Goal: Check status

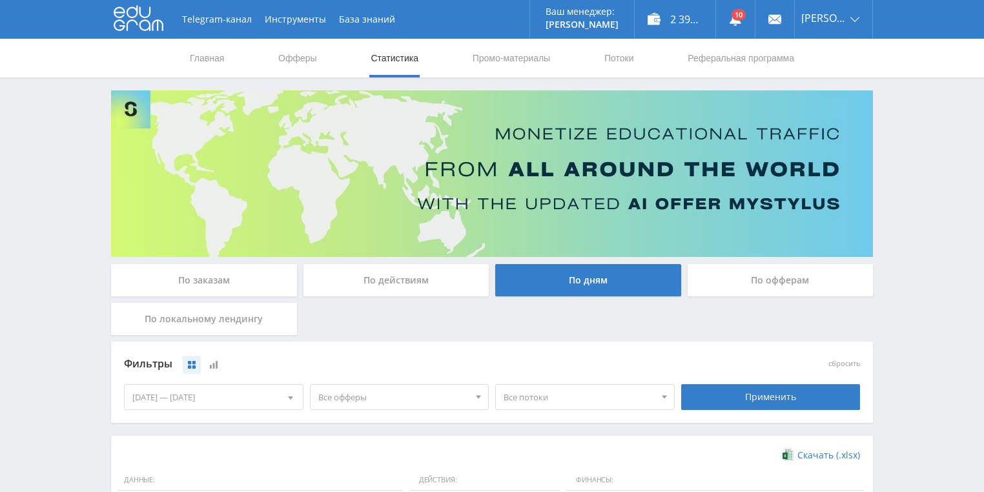
scroll to position [310, 0]
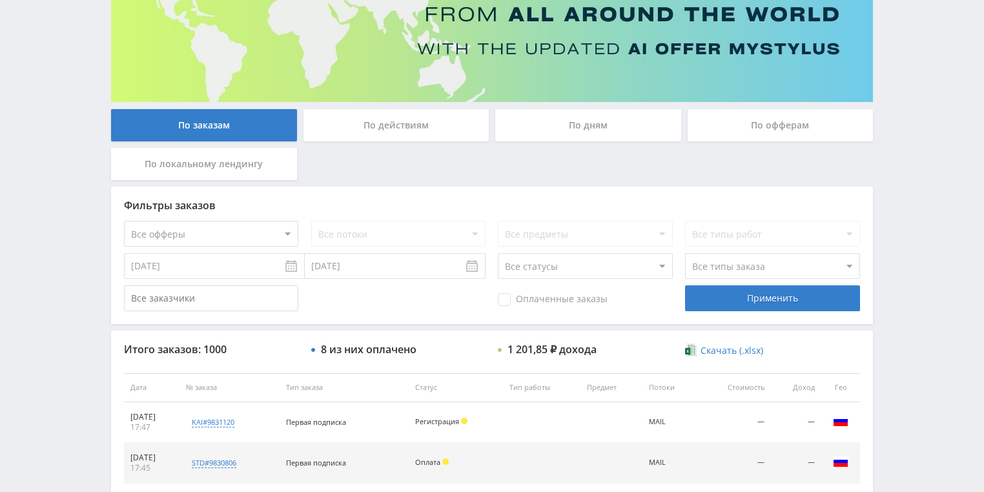
click at [425, 127] on div "По действиям" at bounding box center [396, 125] width 186 height 32
click at [0, 0] on input "По действиям" at bounding box center [0, 0] width 0 height 0
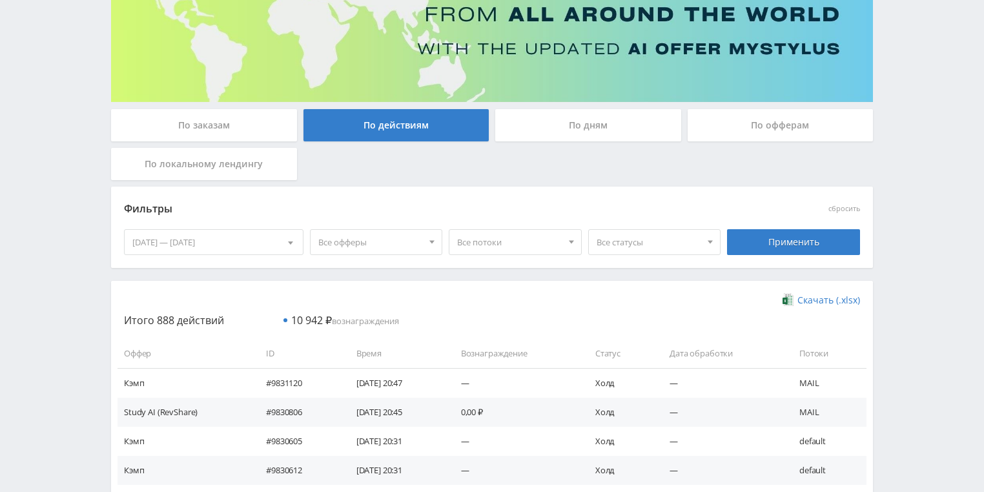
click at [574, 123] on div "По дням" at bounding box center [588, 125] width 186 height 32
click at [0, 0] on input "По дням" at bounding box center [0, 0] width 0 height 0
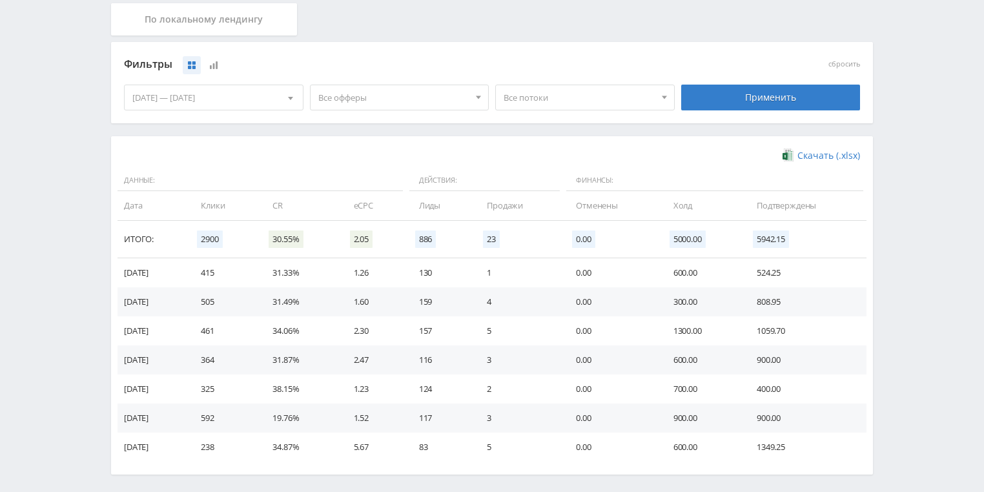
scroll to position [310, 0]
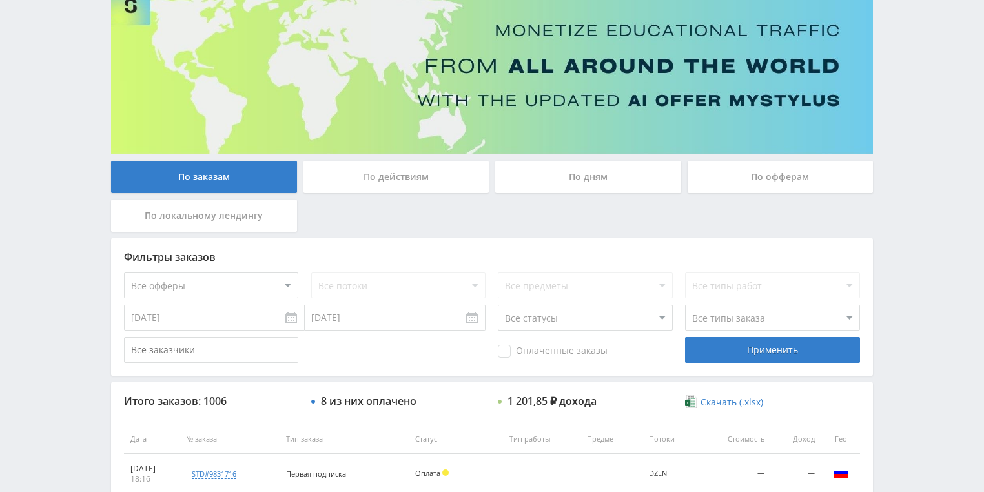
click at [382, 170] on div "По действиям" at bounding box center [396, 177] width 186 height 32
click at [0, 0] on input "По действиям" at bounding box center [0, 0] width 0 height 0
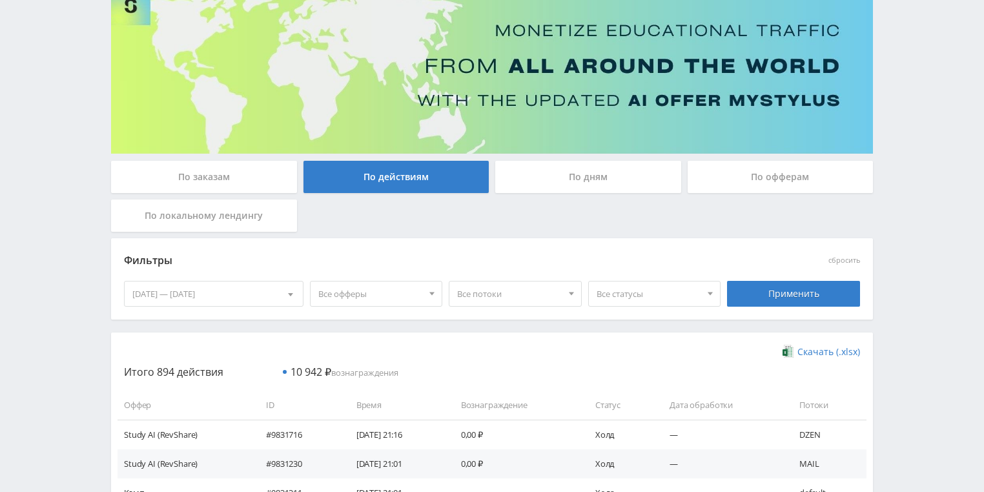
click at [576, 172] on div "По дням" at bounding box center [588, 177] width 186 height 32
click at [0, 0] on input "По дням" at bounding box center [0, 0] width 0 height 0
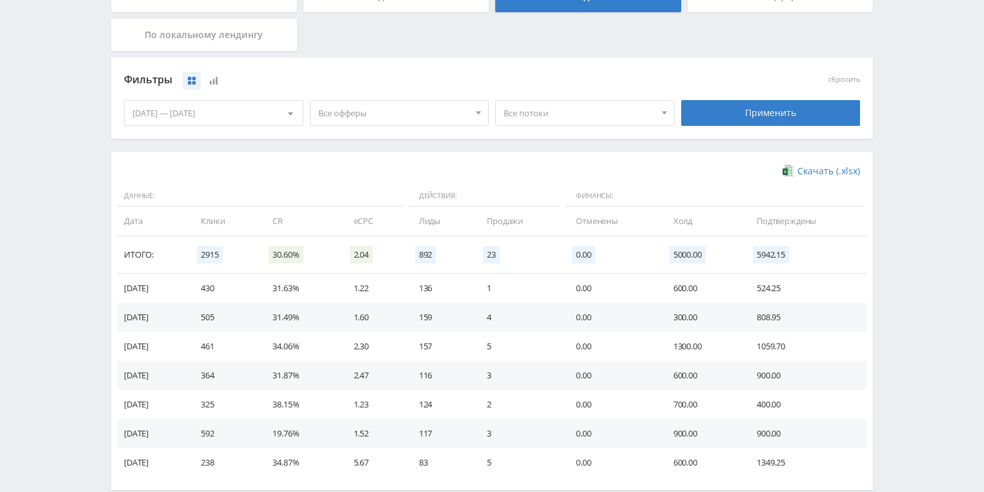
scroll to position [310, 0]
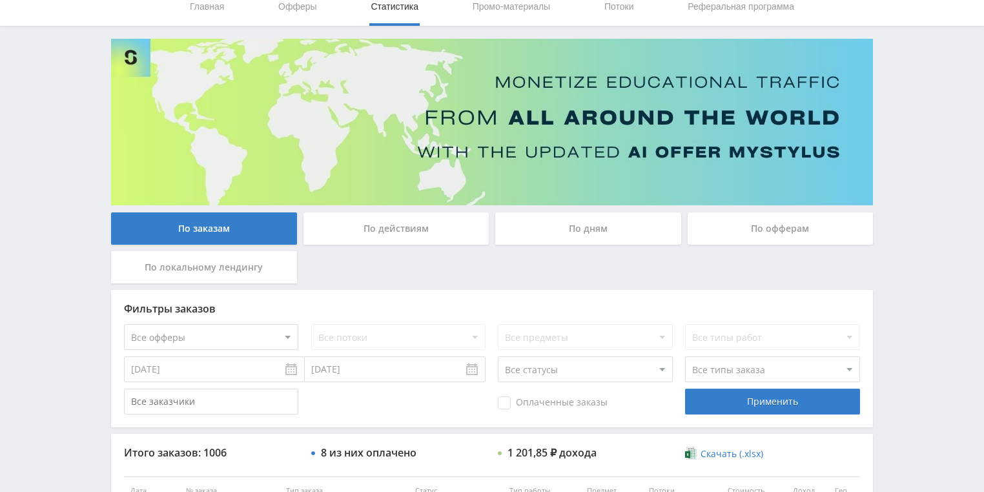
click at [363, 230] on div "По действиям" at bounding box center [396, 228] width 186 height 32
click at [0, 0] on input "По действиям" at bounding box center [0, 0] width 0 height 0
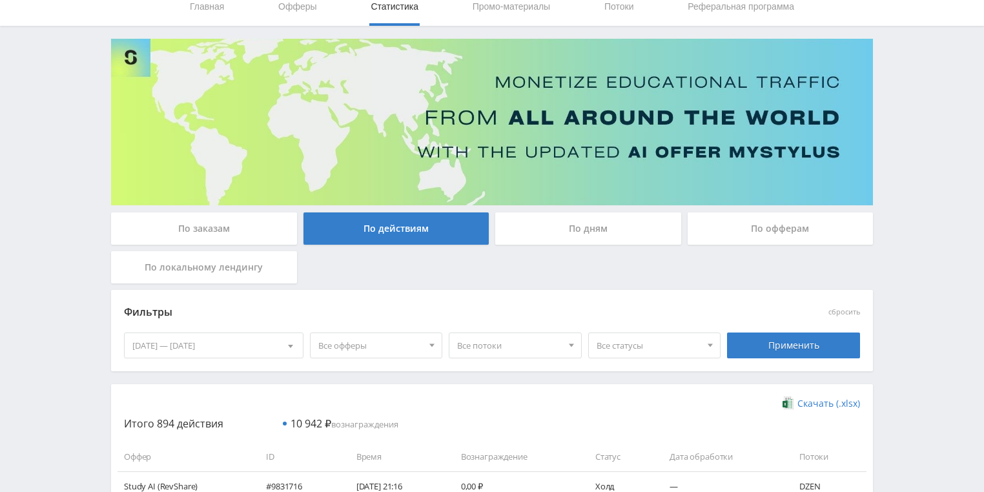
click at [575, 238] on div "По дням" at bounding box center [588, 228] width 186 height 32
click at [0, 0] on input "По дням" at bounding box center [0, 0] width 0 height 0
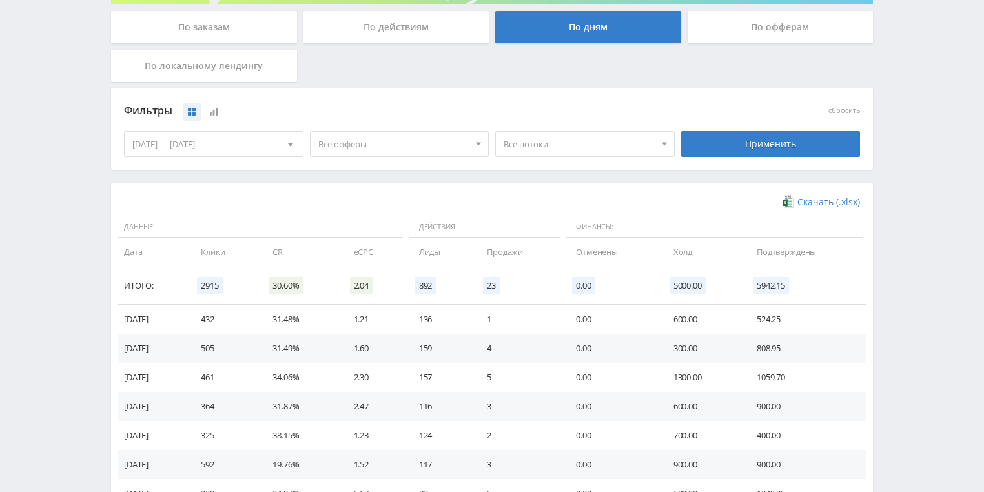
scroll to position [258, 0]
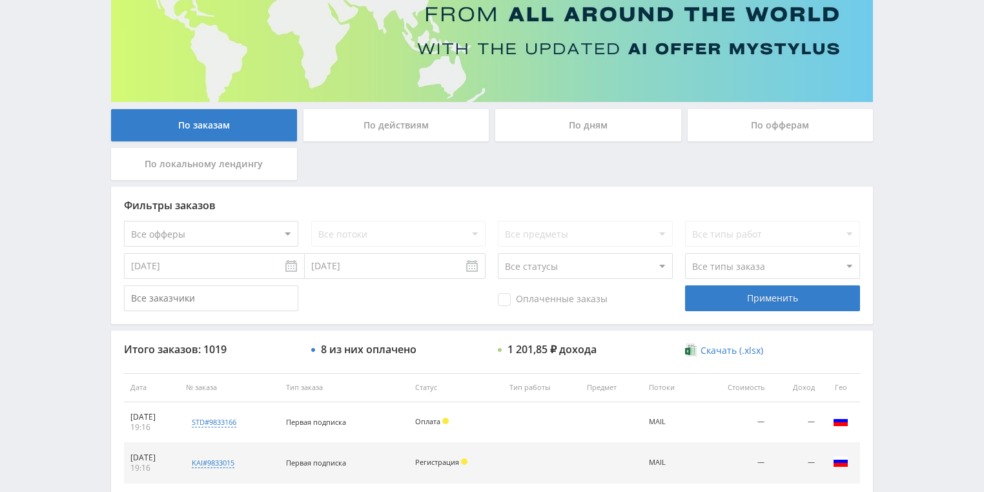
click at [395, 137] on div "По действиям" at bounding box center [396, 125] width 186 height 32
click at [0, 0] on input "По действиям" at bounding box center [0, 0] width 0 height 0
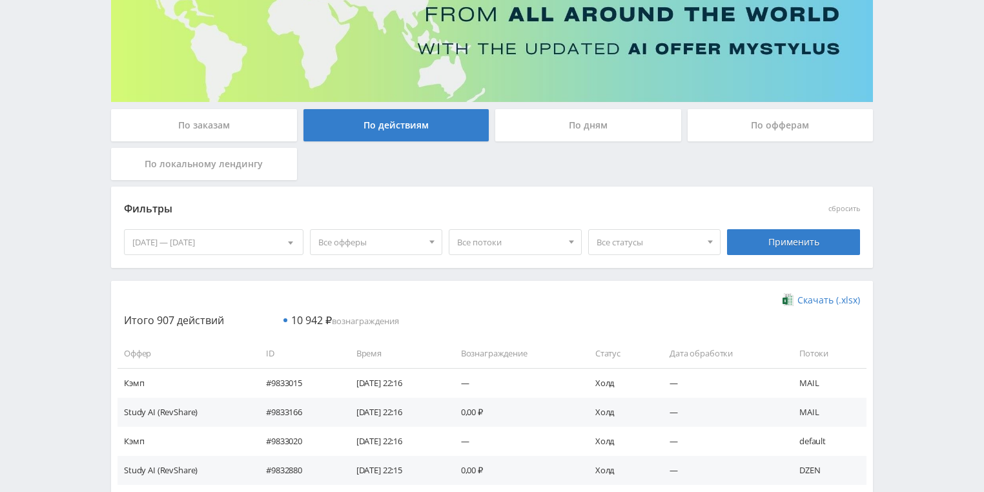
click at [573, 121] on div "По дням" at bounding box center [588, 125] width 186 height 32
click at [0, 0] on input "По дням" at bounding box center [0, 0] width 0 height 0
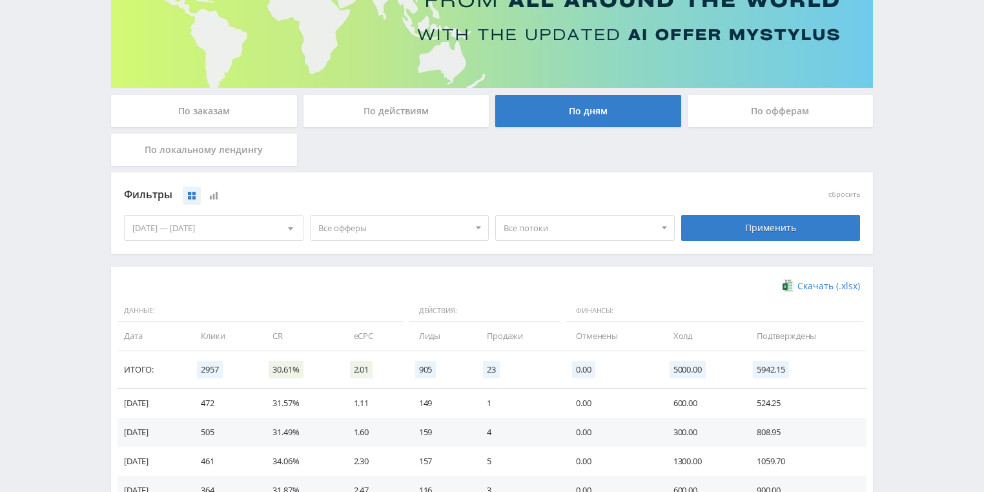
scroll to position [155, 0]
